Goal: Task Accomplishment & Management: Use online tool/utility

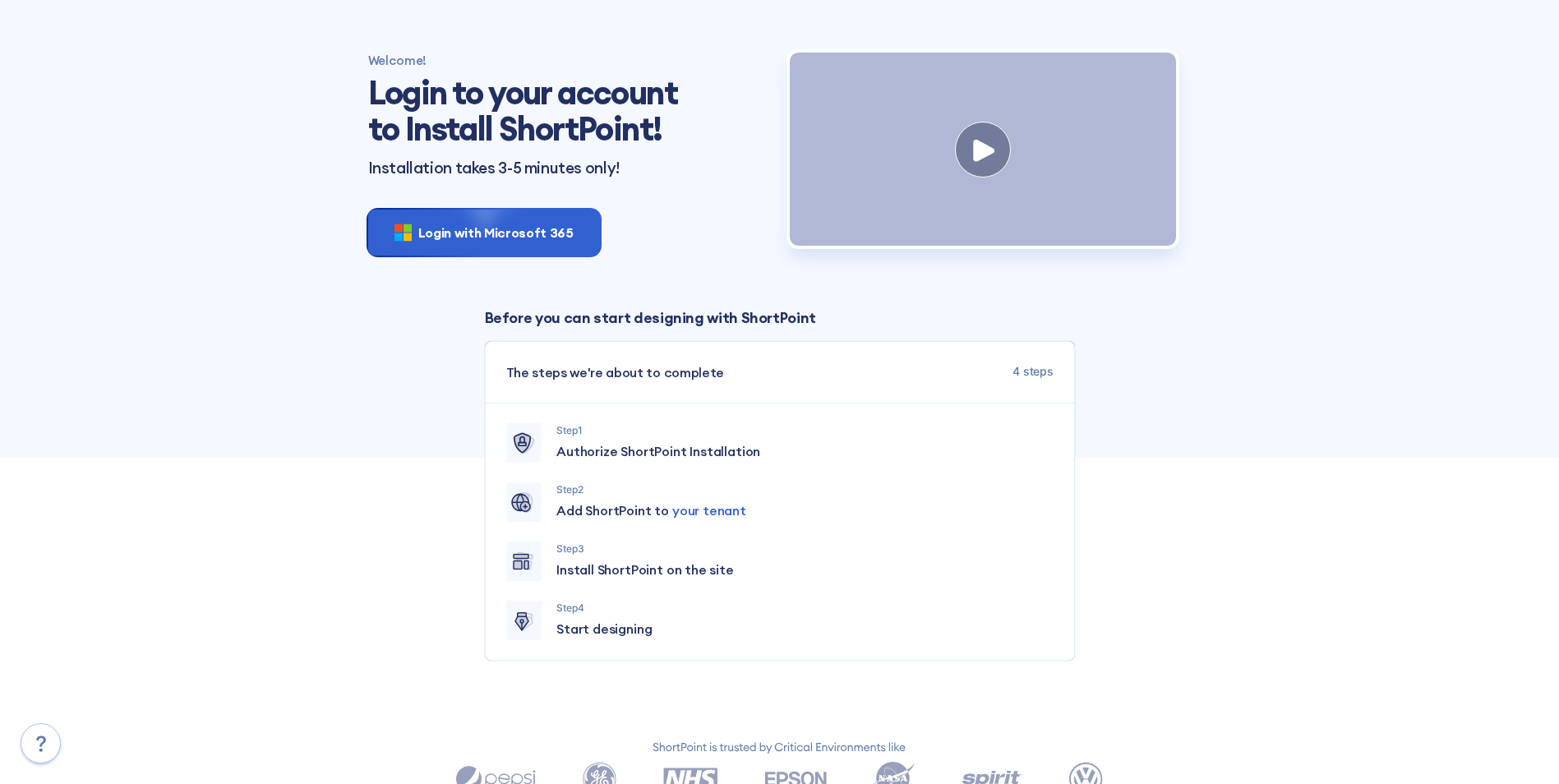
scroll to position [82, 0]
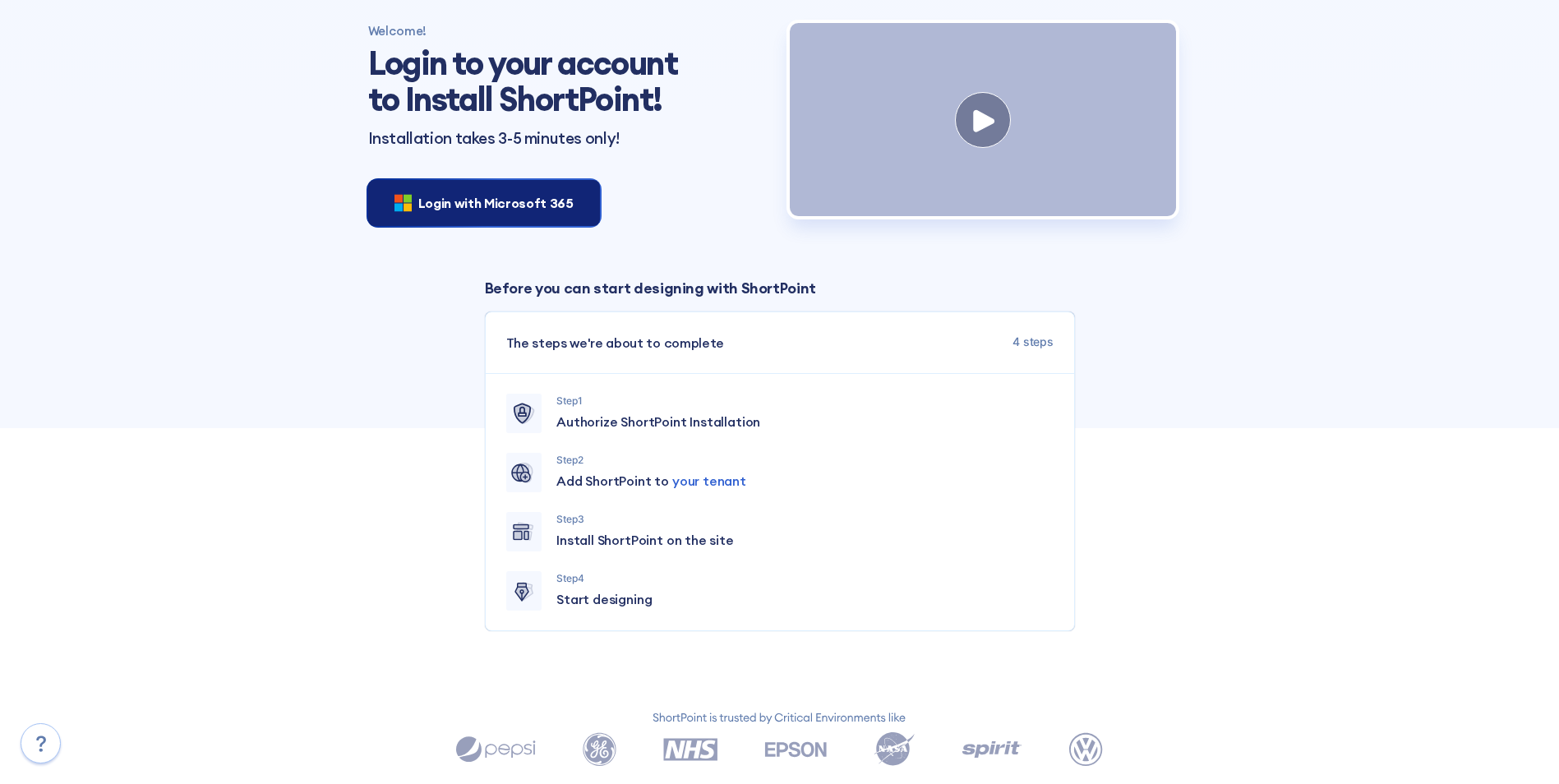
click at [559, 214] on div "Login with Microsoft 365" at bounding box center [484, 203] width 232 height 46
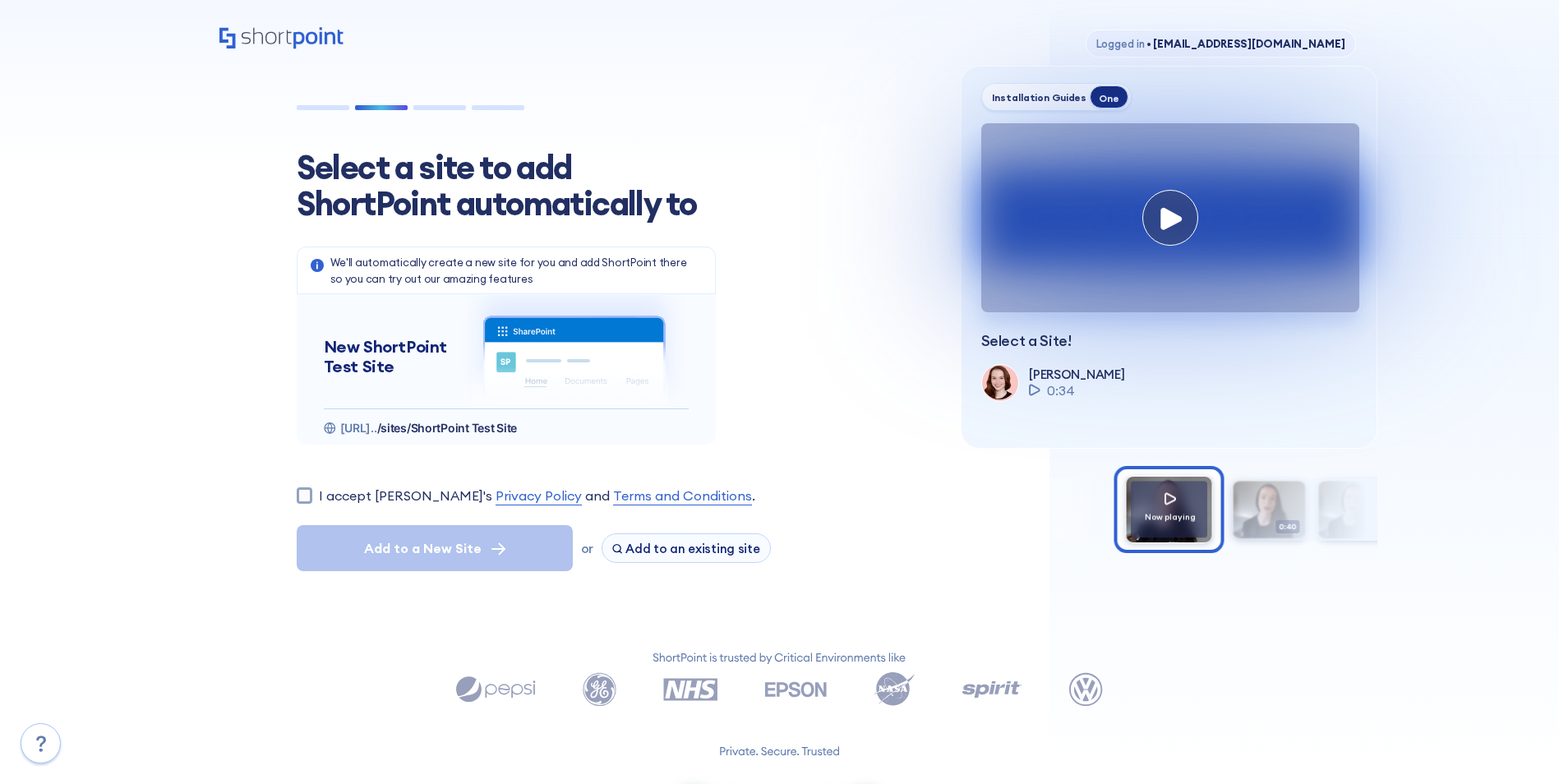
click at [291, 493] on section "Select a site to add ShortPoint automatically to We'll automatically create a n…" at bounding box center [609, 360] width 664 height 501
click at [297, 493] on input "I accept [PERSON_NAME]'s Privacy Policy and Terms and Conditions ." at bounding box center [304, 494] width 15 height 15
checkbox input "true"
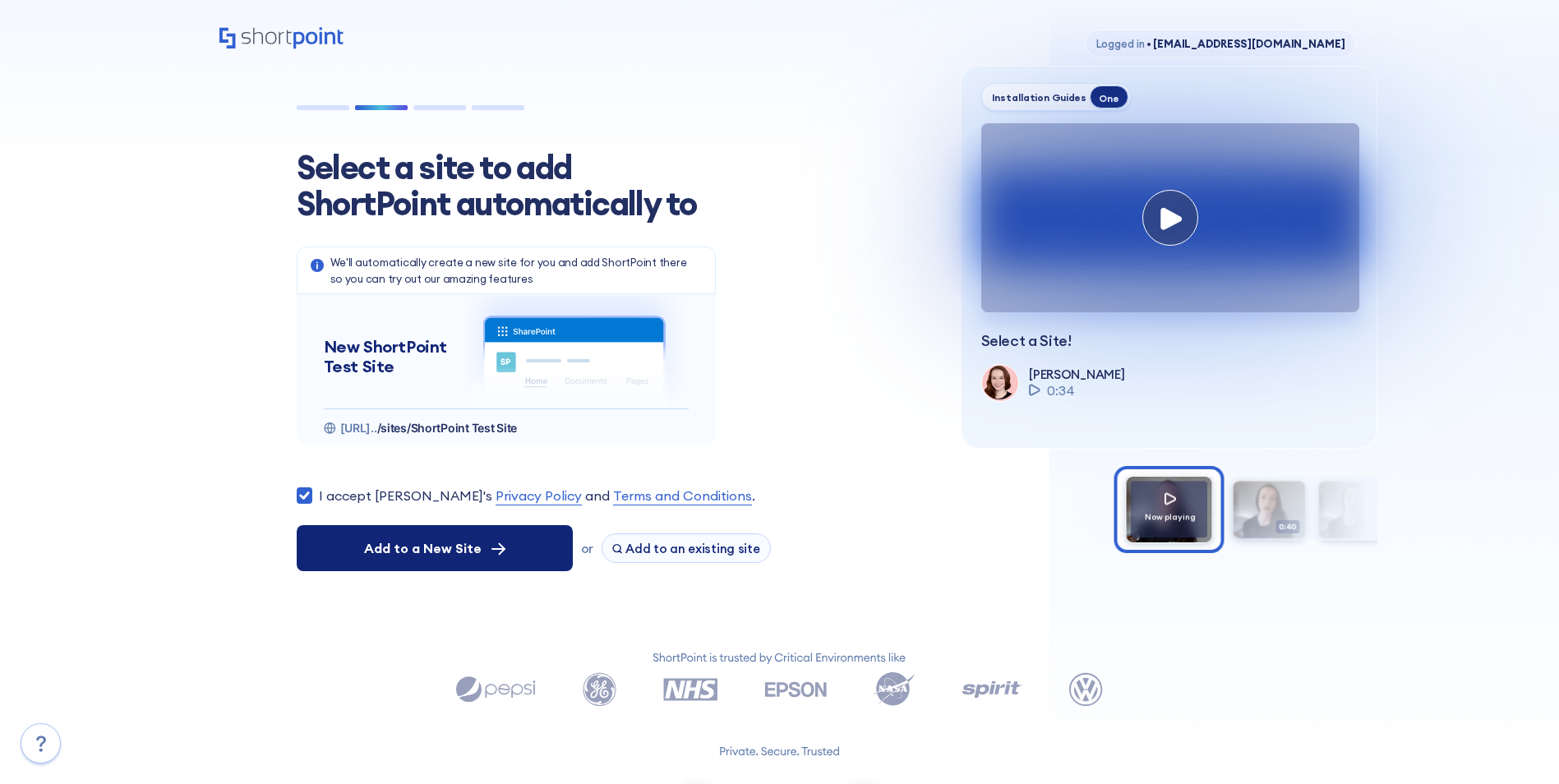
click at [470, 549] on span "Add to a New Site" at bounding box center [423, 549] width 117 height 20
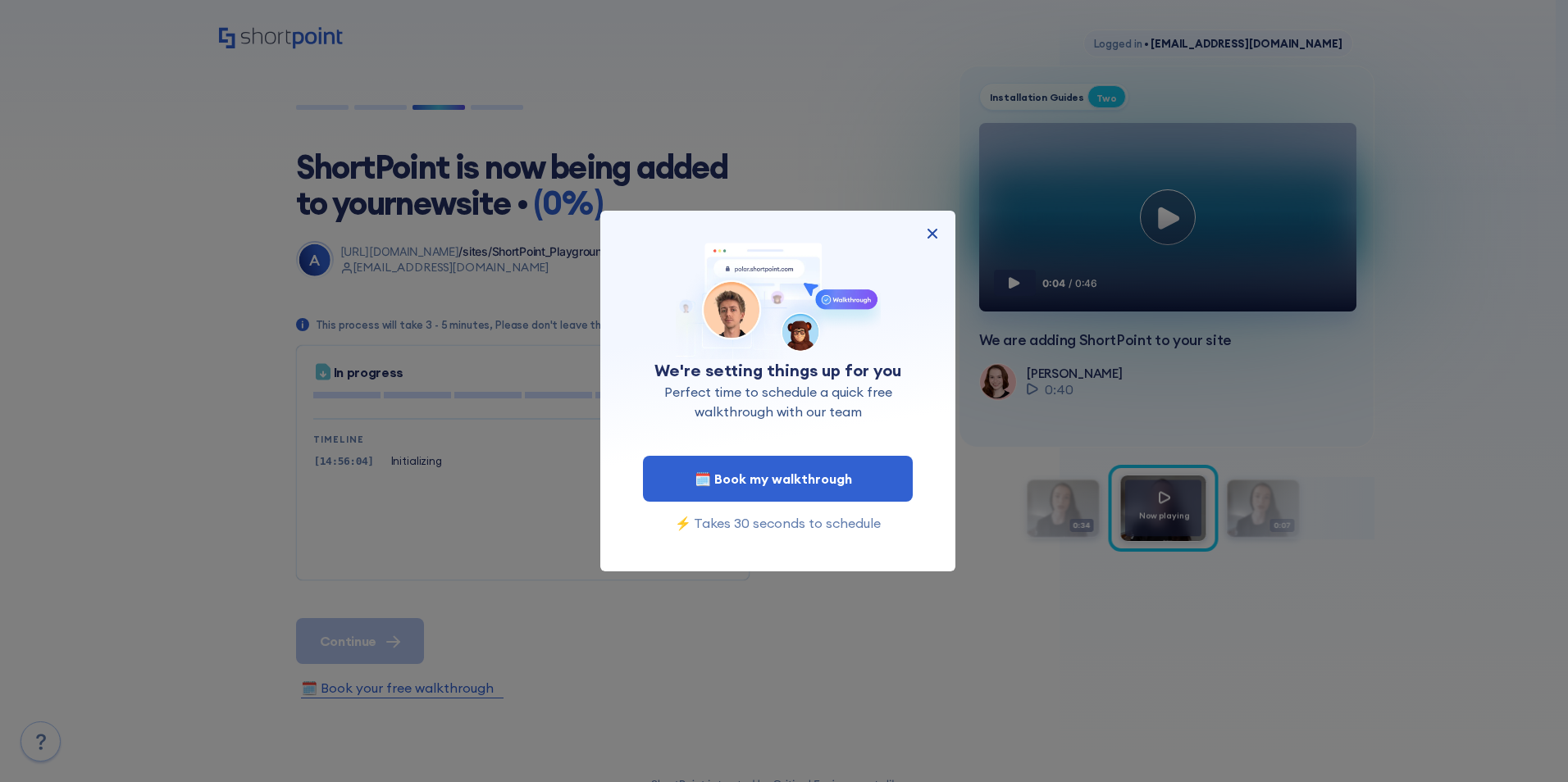
click at [933, 238] on img at bounding box center [933, 234] width 20 height 20
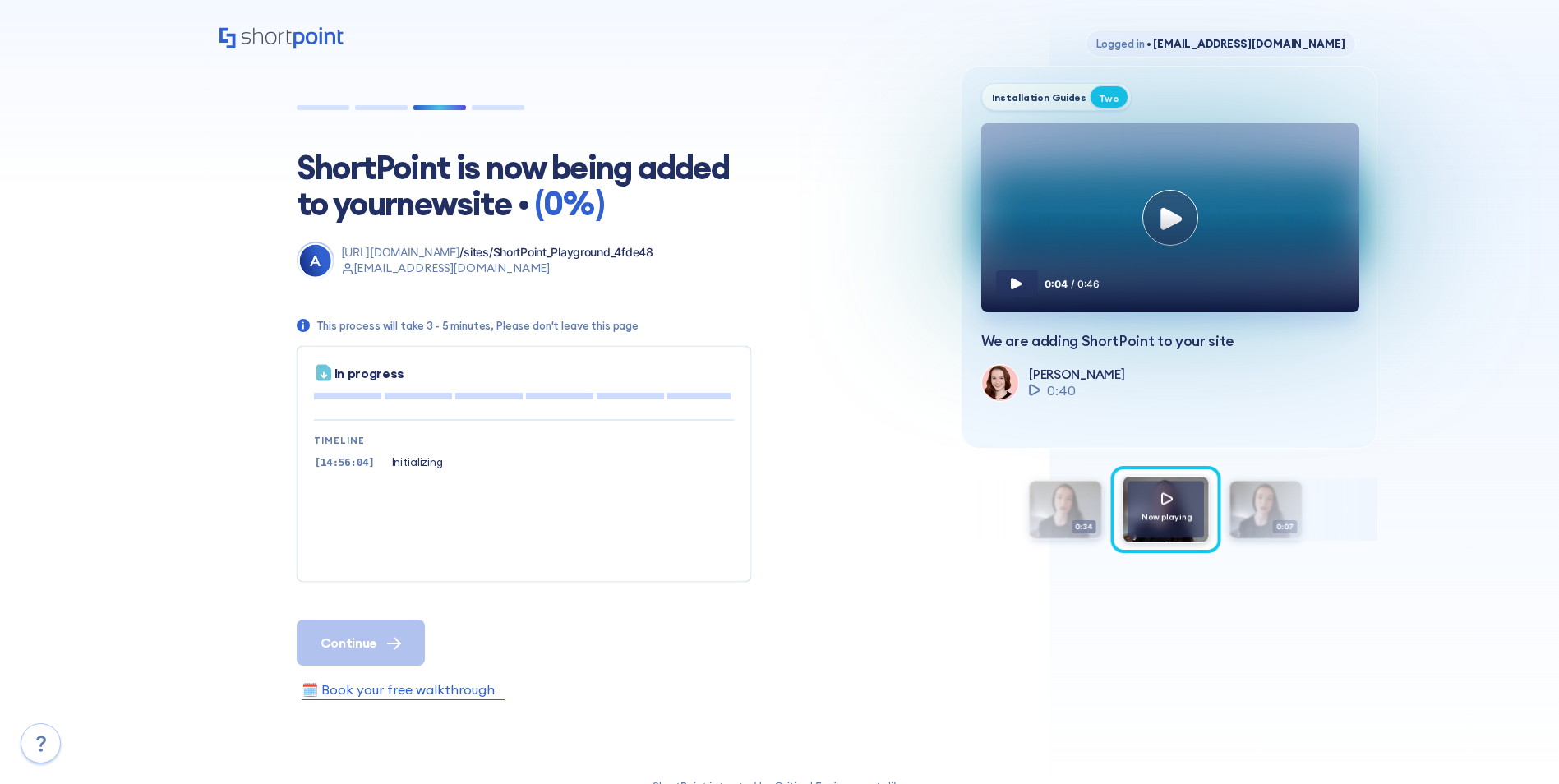
click at [1170, 225] on div "0:04 / 0:46" at bounding box center [1170, 254] width 378 height 115
click at [1012, 290] on icon at bounding box center [1016, 283] width 11 height 12
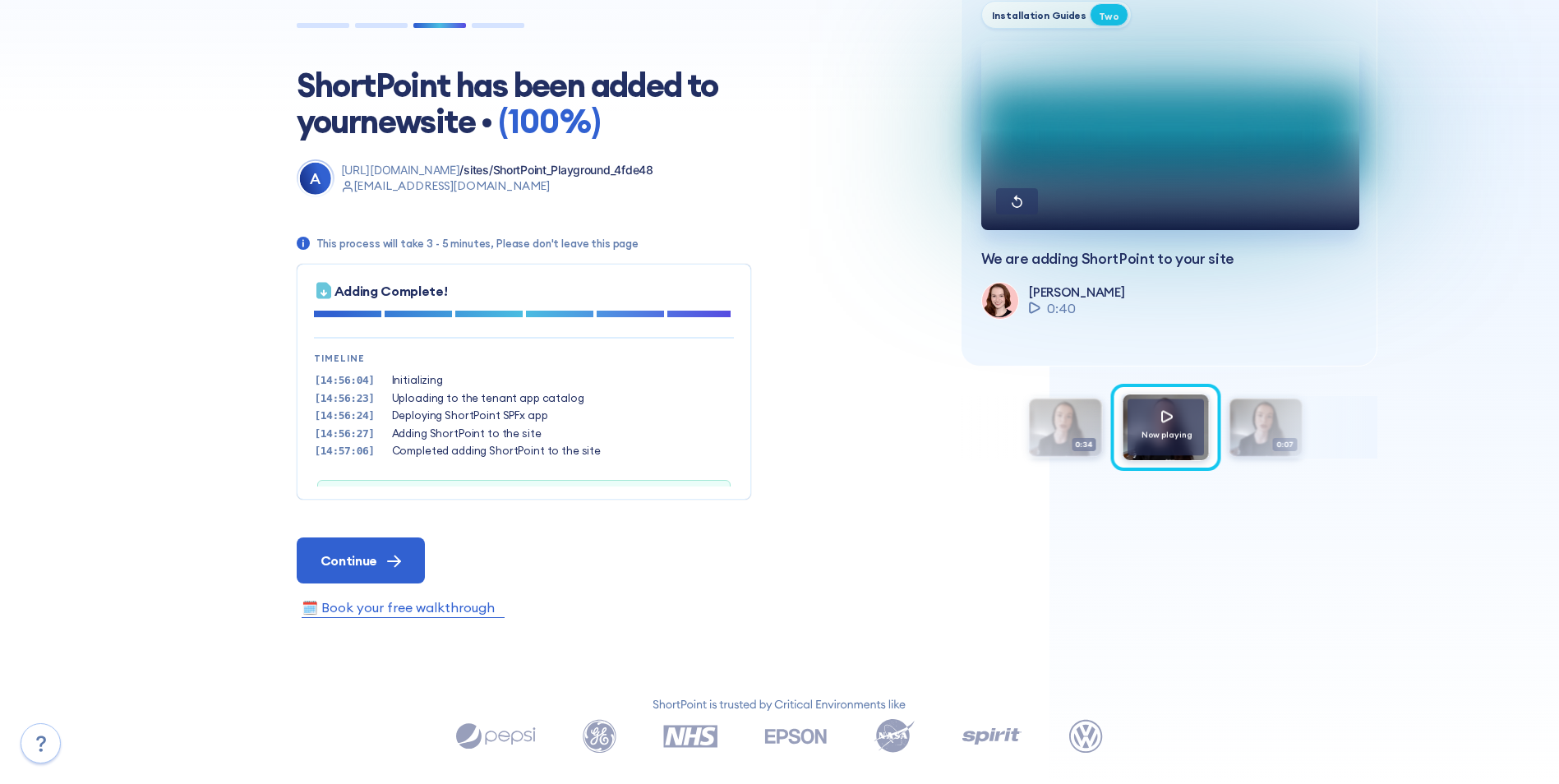
scroll to position [51, 0]
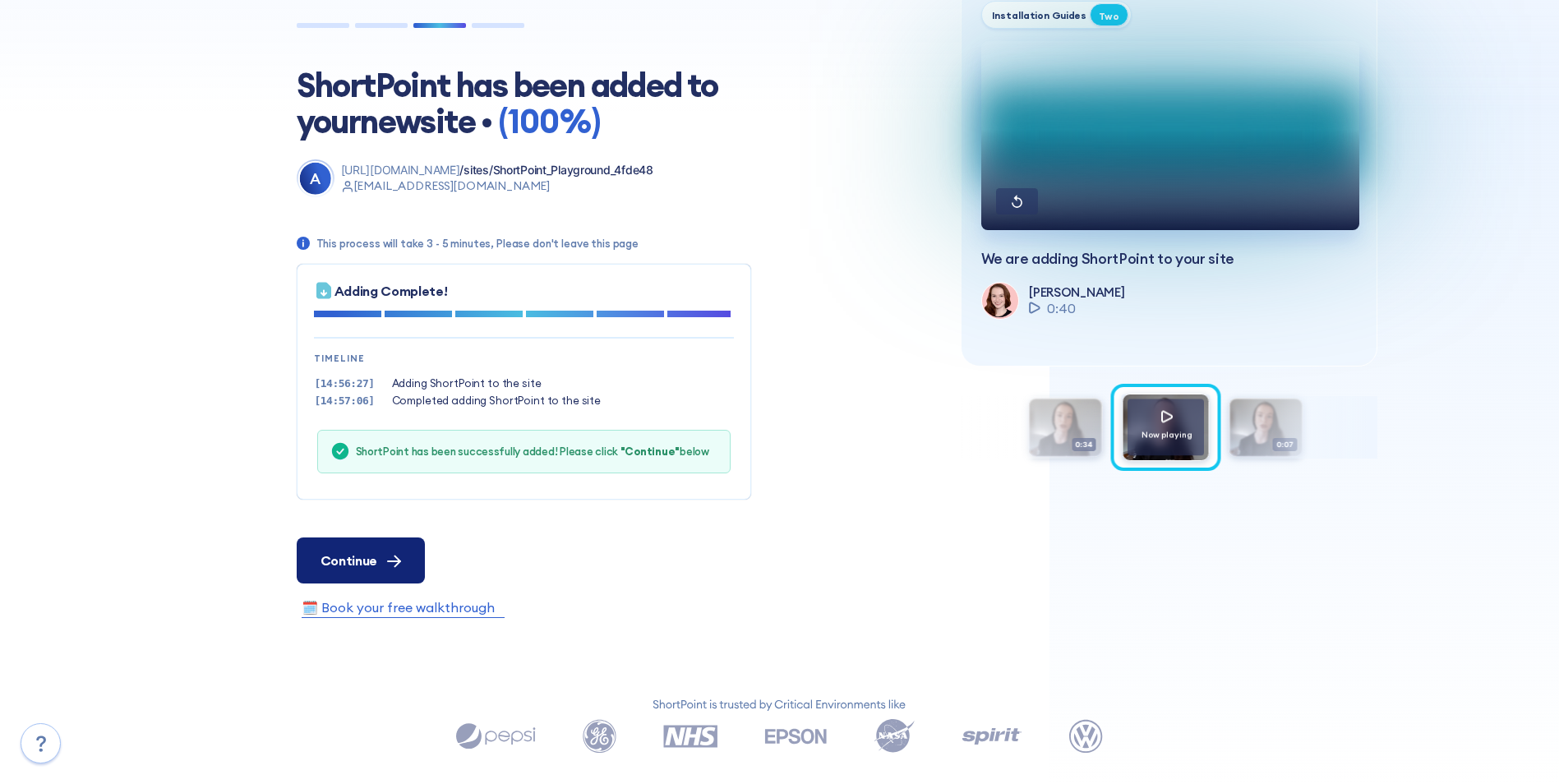
click at [330, 548] on button "Continue" at bounding box center [361, 560] width 128 height 46
